Goal: Navigation & Orientation: Find specific page/section

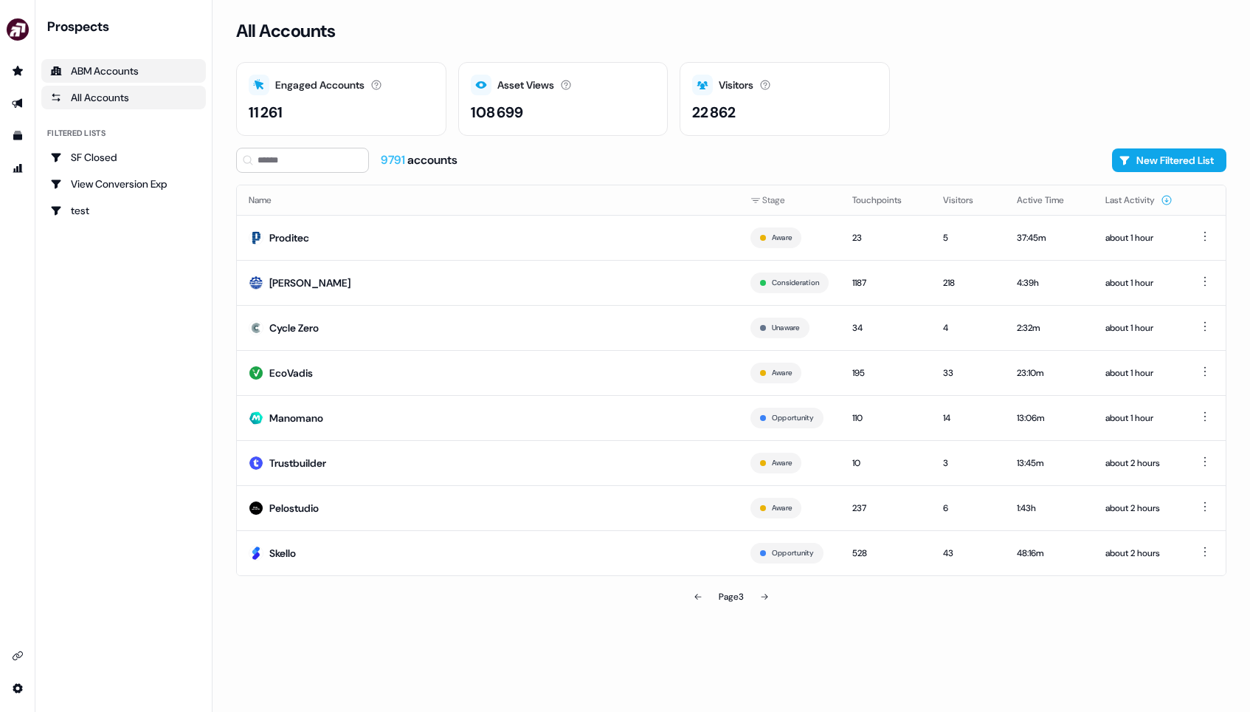
click at [137, 66] on div "ABM Accounts" at bounding box center [123, 70] width 147 height 15
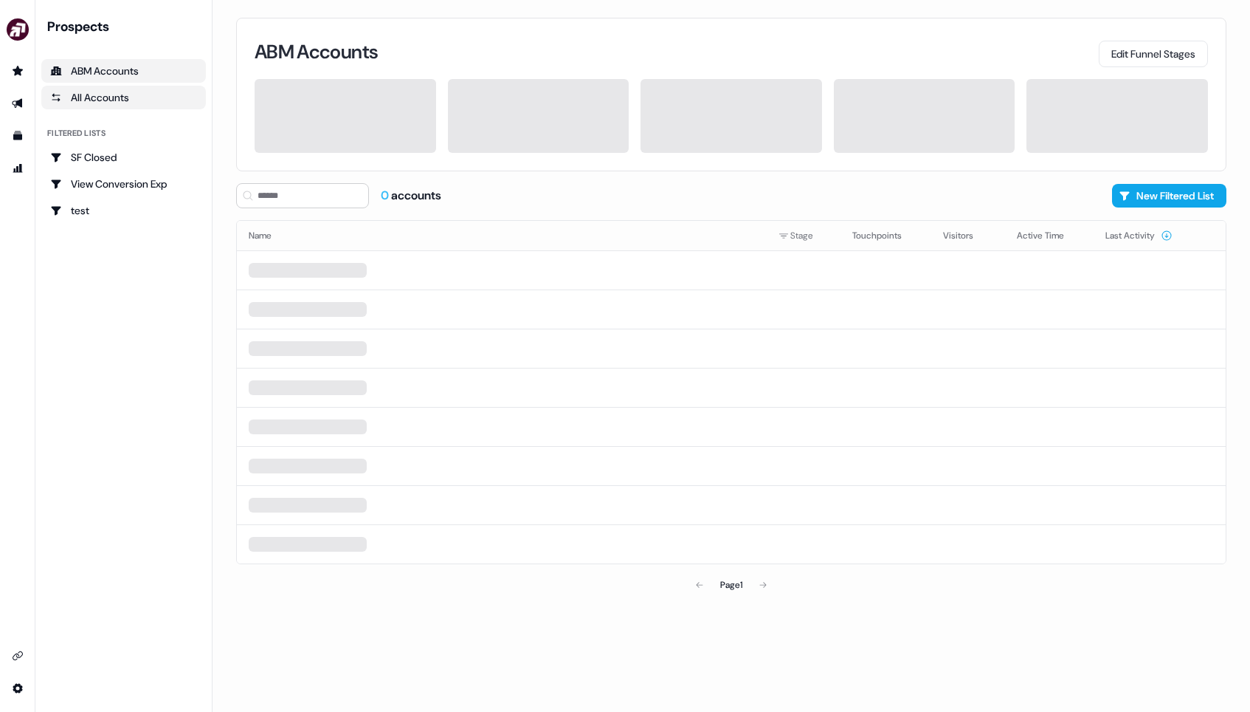
click at [144, 99] on div "All Accounts" at bounding box center [123, 97] width 147 height 15
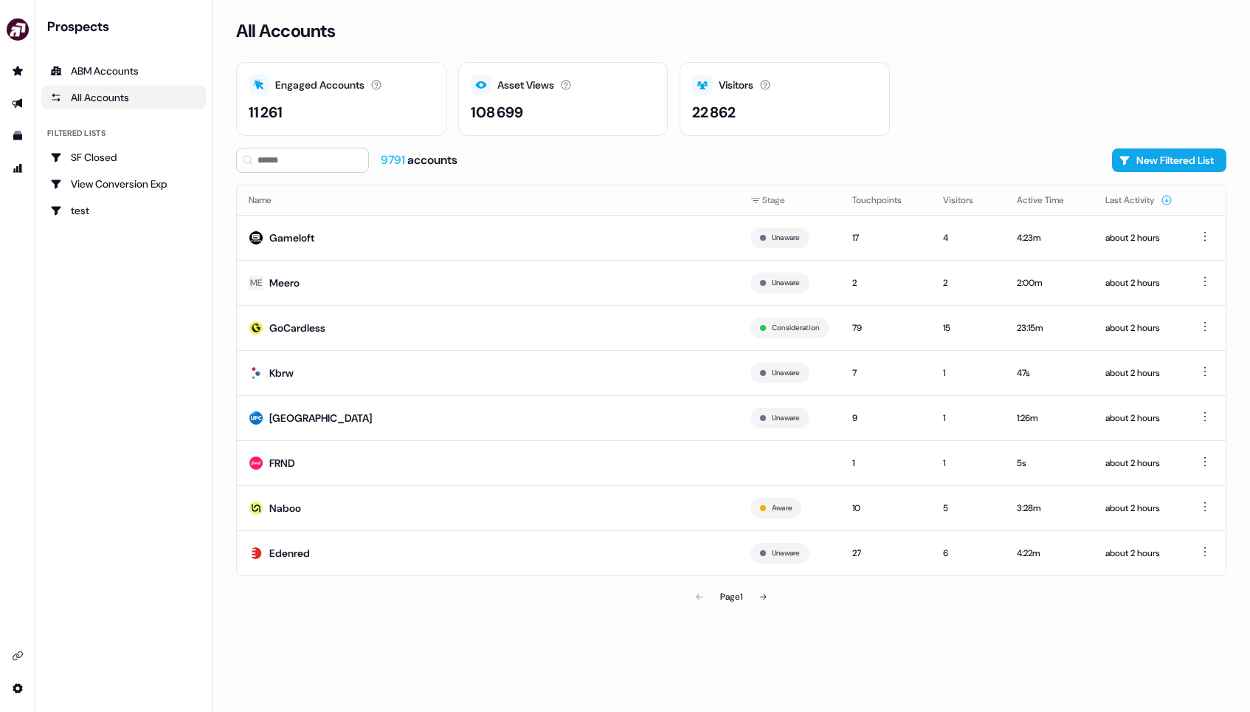
click at [144, 99] on div "All Accounts" at bounding box center [123, 97] width 147 height 15
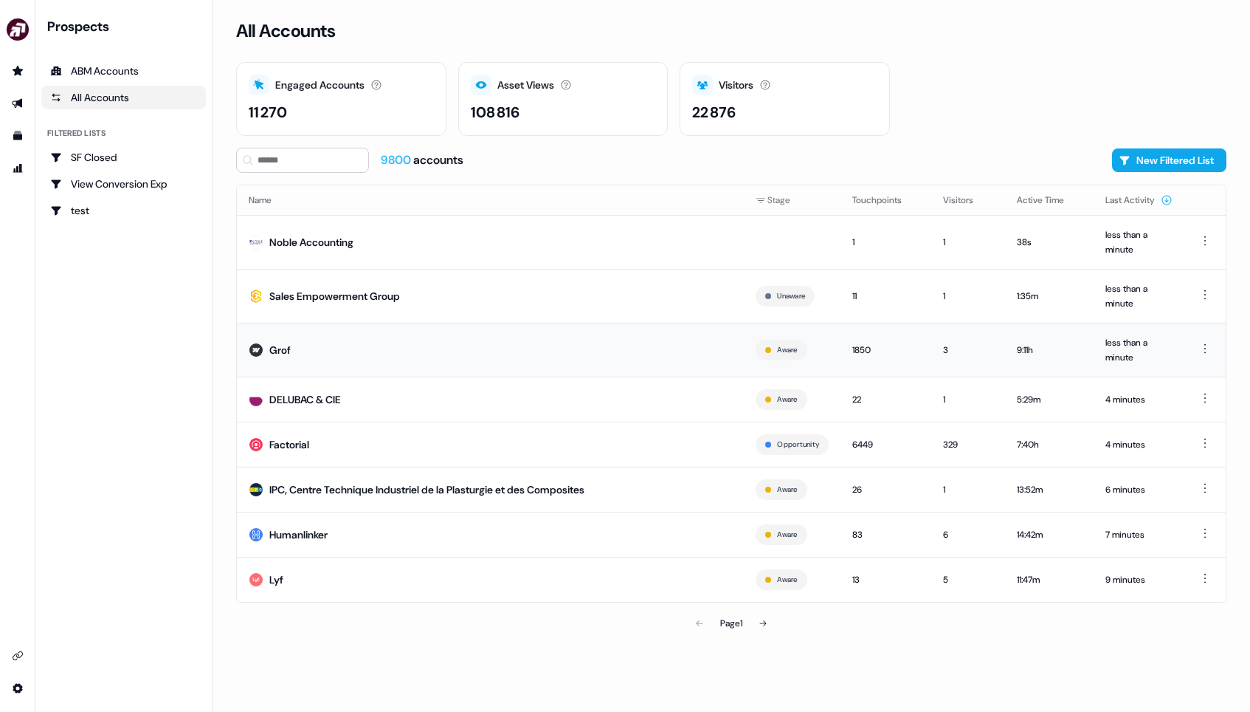
click at [557, 356] on td "Grof" at bounding box center [490, 350] width 507 height 54
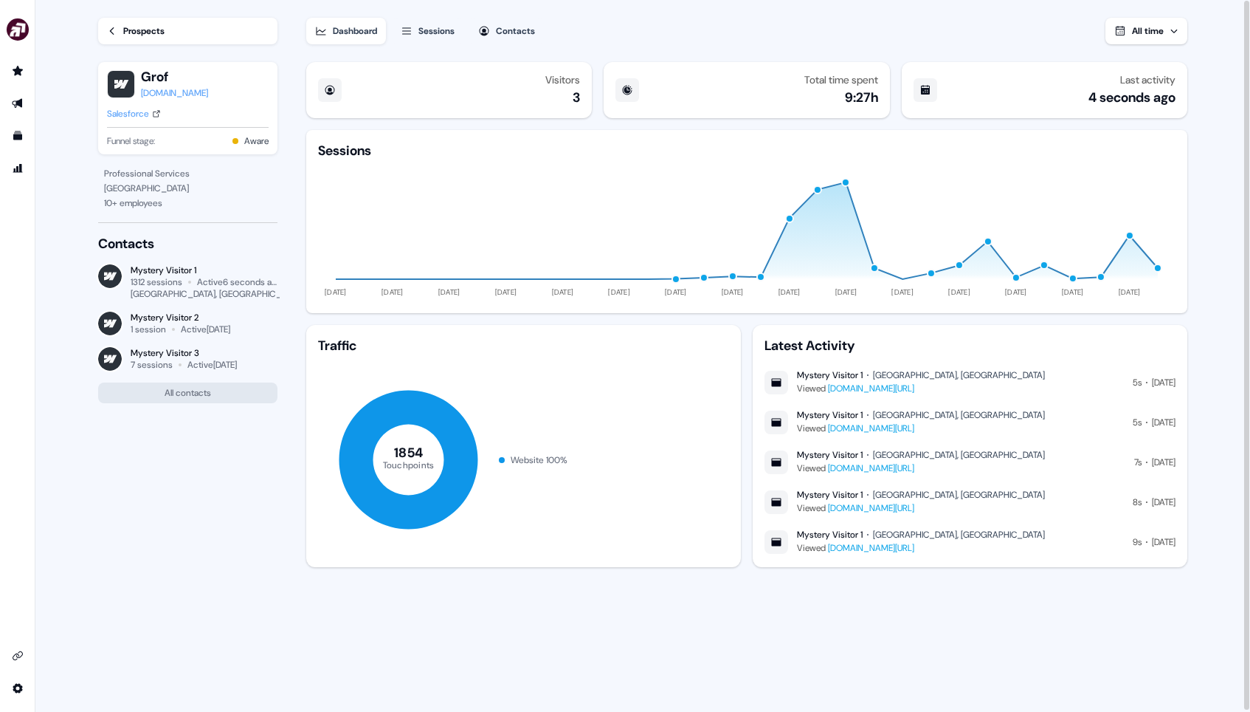
click at [915, 391] on link "qobra-preprod.webflow.io/product-page" at bounding box center [871, 388] width 86 height 12
